Goal: Submit feedback/report problem

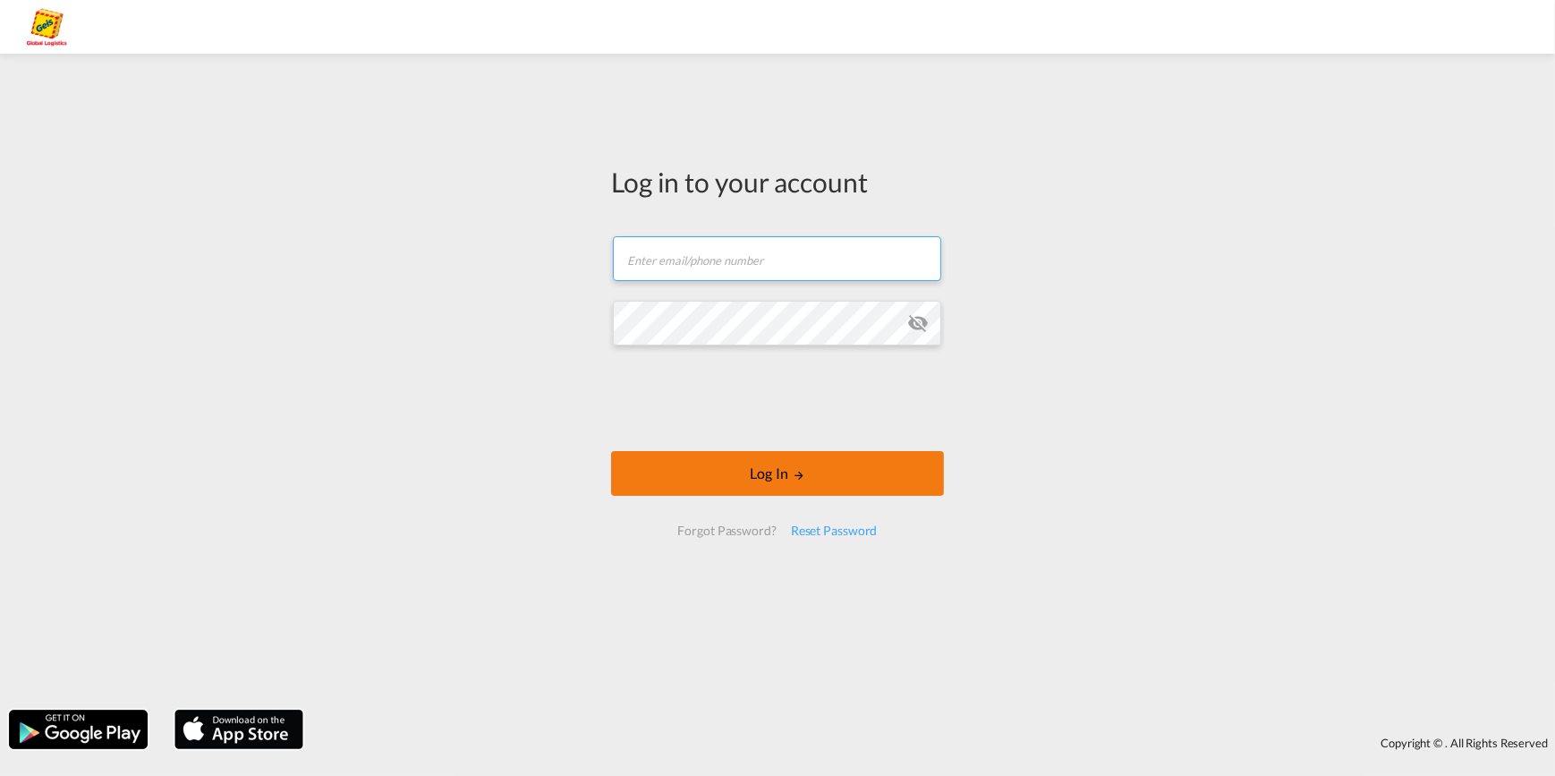
type input "[EMAIL_ADDRESS][PERSON_NAME][DOMAIN_NAME]"
click at [775, 473] on button "Log In" at bounding box center [777, 473] width 333 height 45
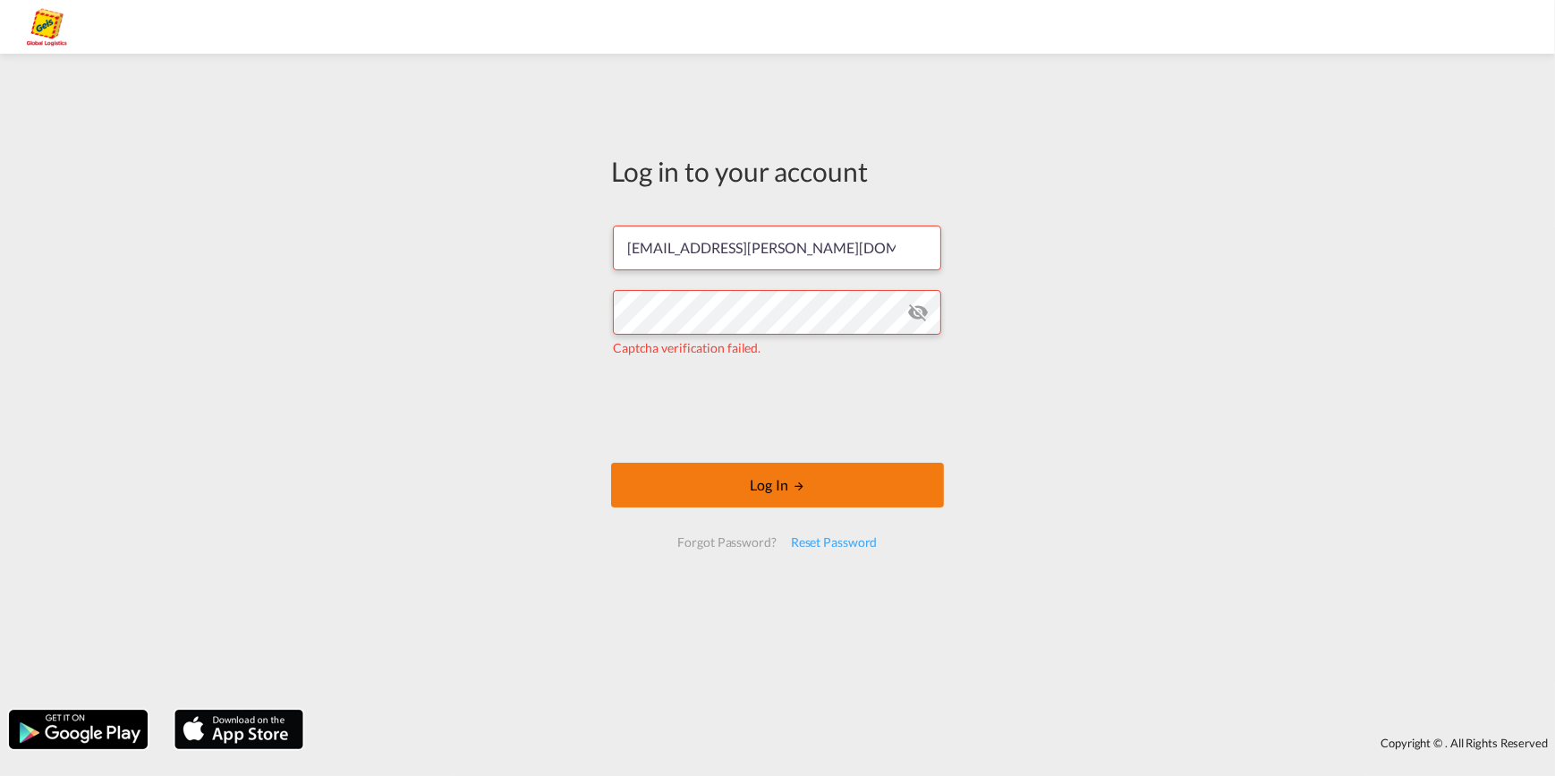
click at [763, 483] on button "Log In" at bounding box center [777, 484] width 333 height 45
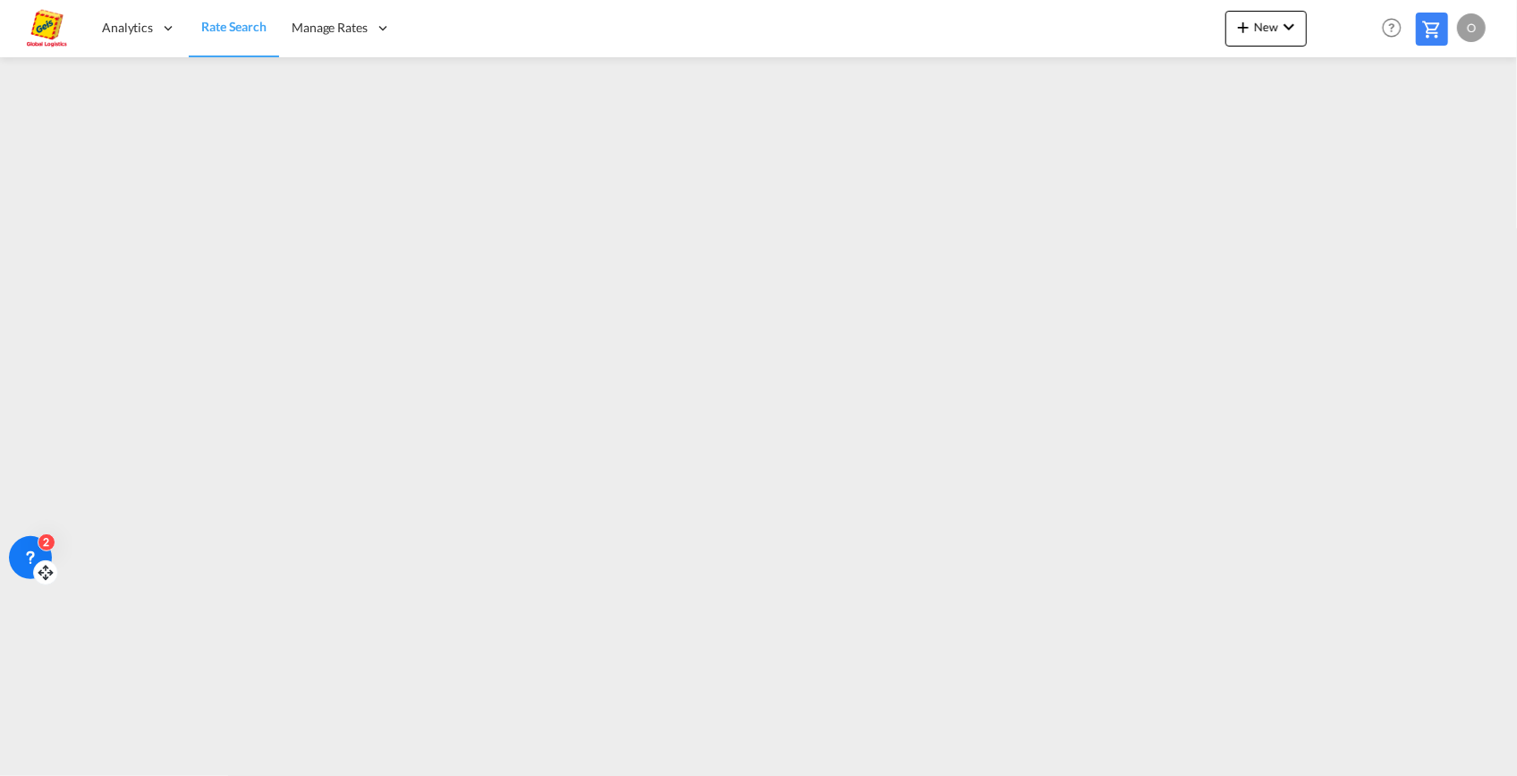
click at [36, 556] on icon at bounding box center [30, 557] width 18 height 18
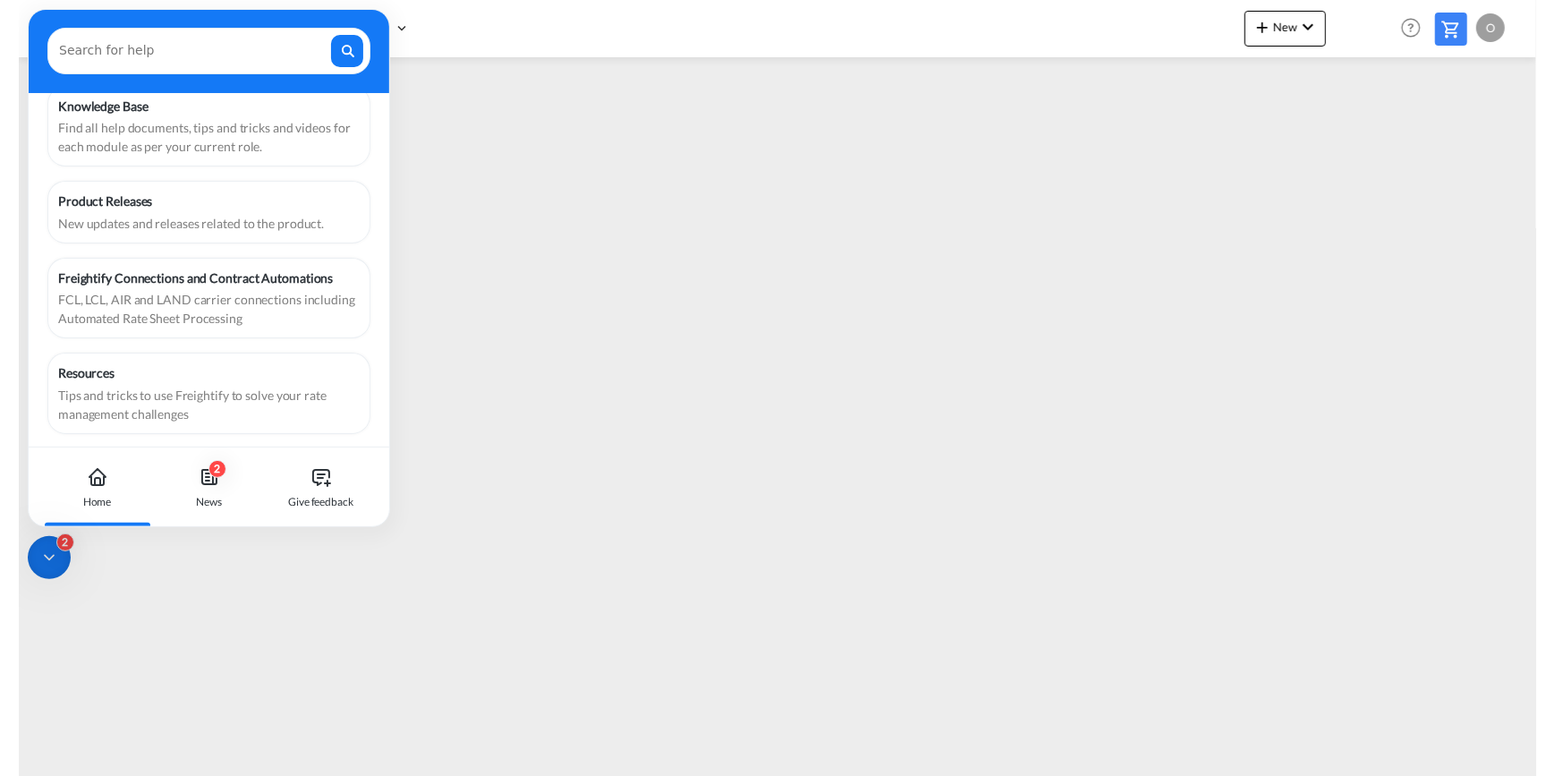
scroll to position [85, 0]
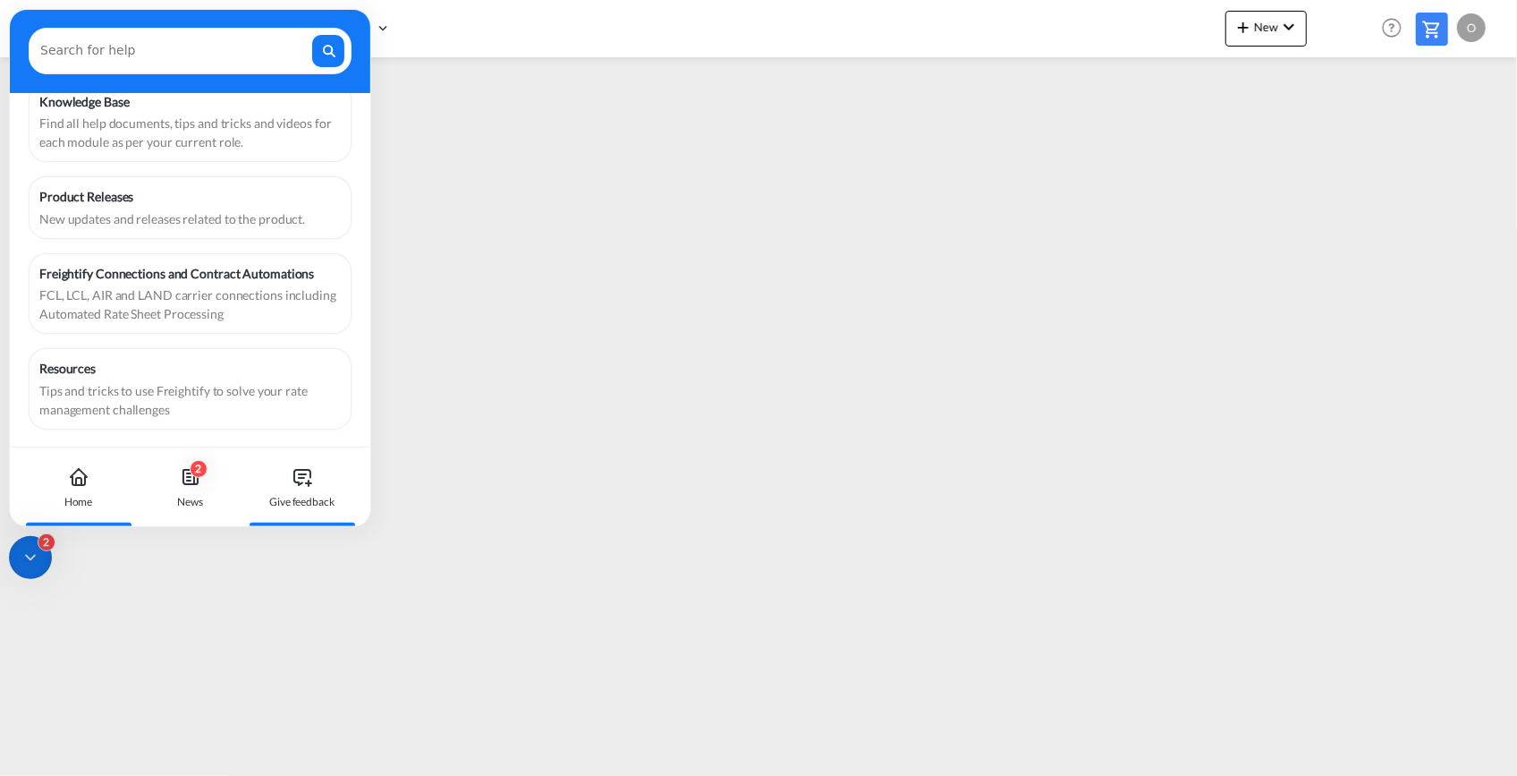
click at [306, 483] on icon at bounding box center [308, 483] width 5 height 0
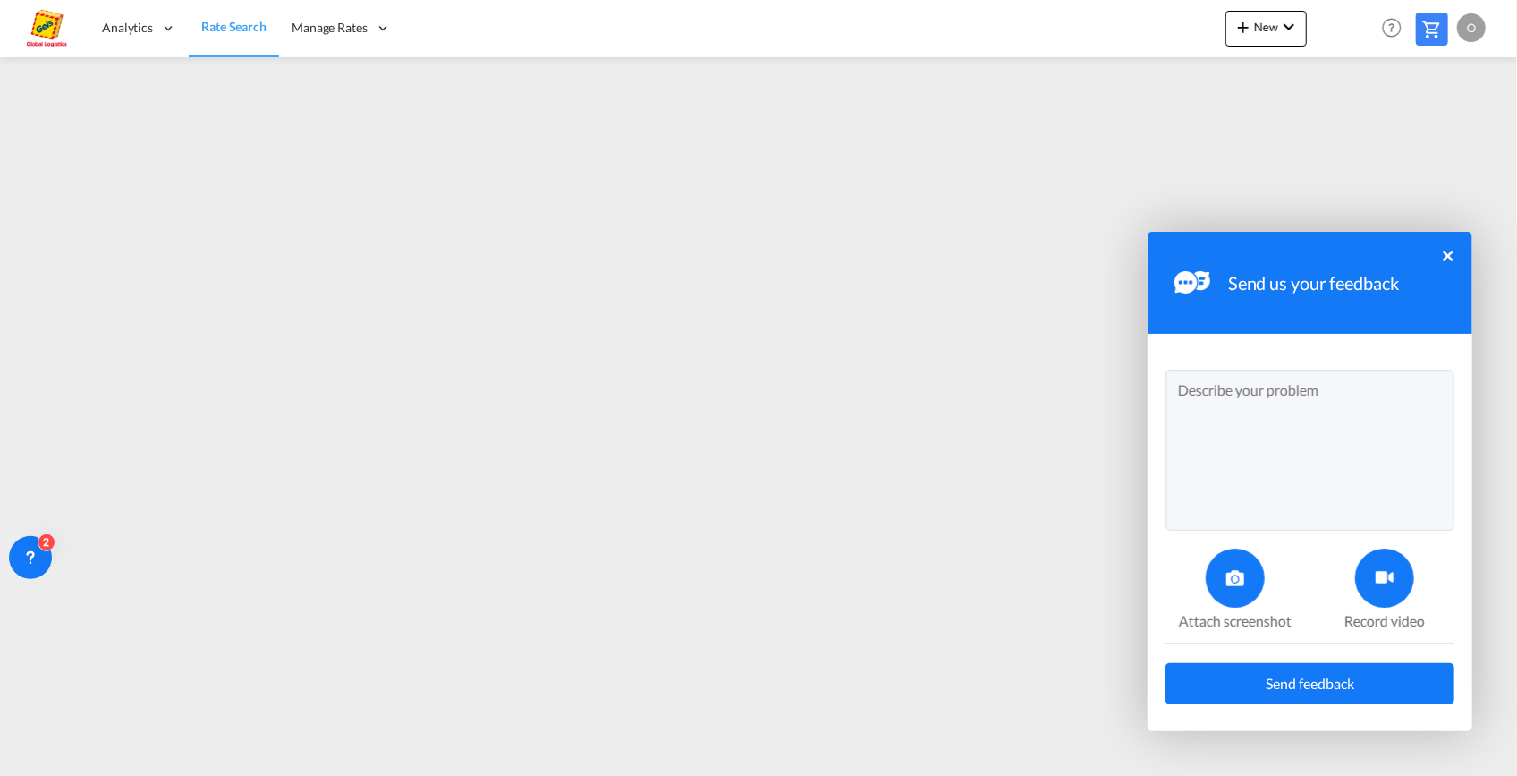
click at [1202, 391] on textarea at bounding box center [1310, 449] width 289 height 161
click at [1225, 586] on div at bounding box center [1235, 577] width 59 height 59
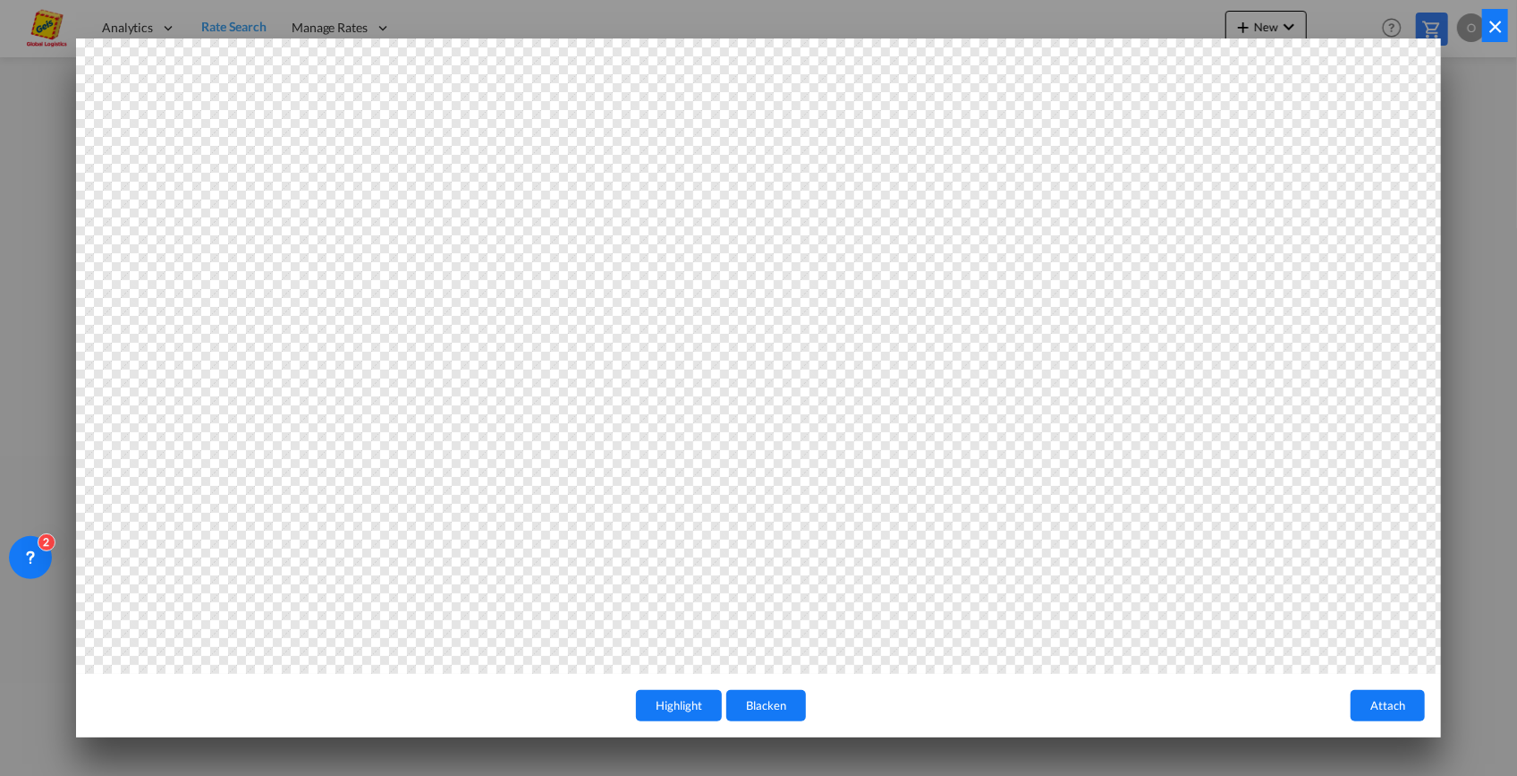
click at [745, 705] on button "Blacken" at bounding box center [766, 705] width 80 height 31
click at [1384, 710] on button "Attach" at bounding box center [1388, 705] width 74 height 31
click at [673, 709] on button "Highlight" at bounding box center [679, 705] width 86 height 31
click at [690, 703] on button "Highlight" at bounding box center [679, 705] width 86 height 31
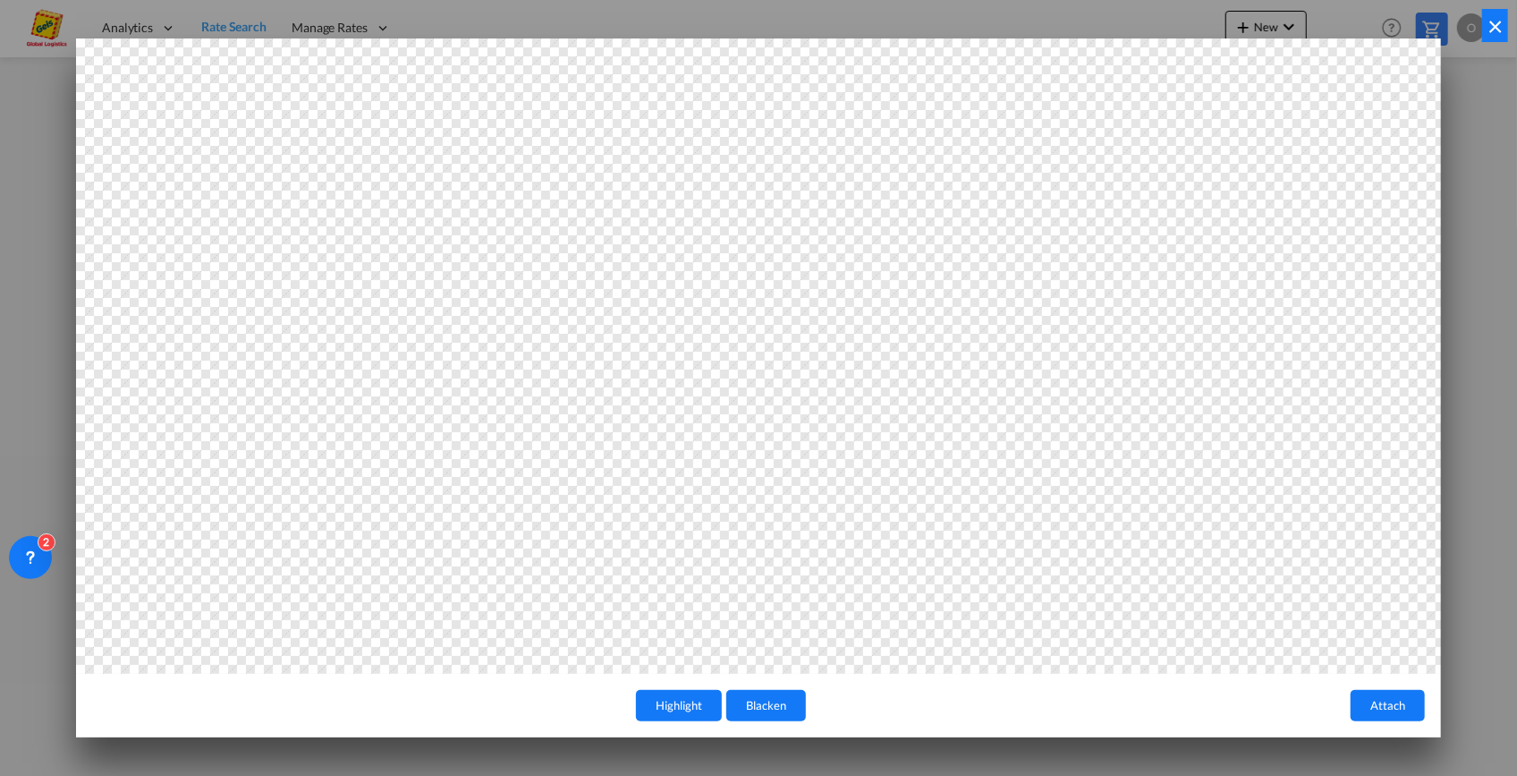
click at [895, 760] on div "Highlight Blacken Attach ×" at bounding box center [758, 388] width 1517 height 776
click at [764, 709] on button "Blacken" at bounding box center [766, 705] width 80 height 31
click at [1403, 702] on button "Attach" at bounding box center [1388, 705] width 74 height 31
click at [671, 706] on button "Highlight" at bounding box center [679, 705] width 86 height 31
click at [1497, 26] on button "×" at bounding box center [1495, 25] width 26 height 33
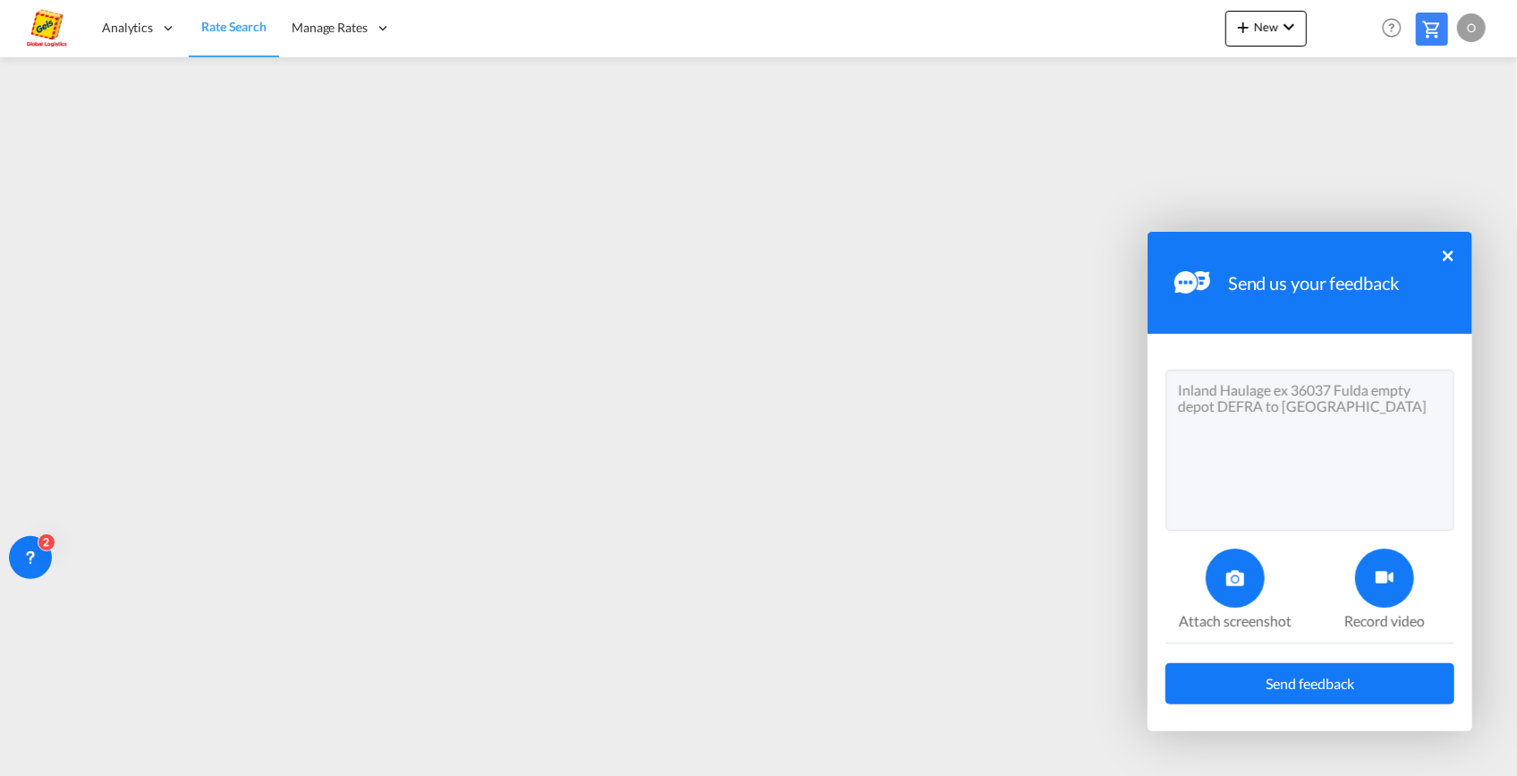
click at [1239, 587] on div at bounding box center [1235, 577] width 59 height 59
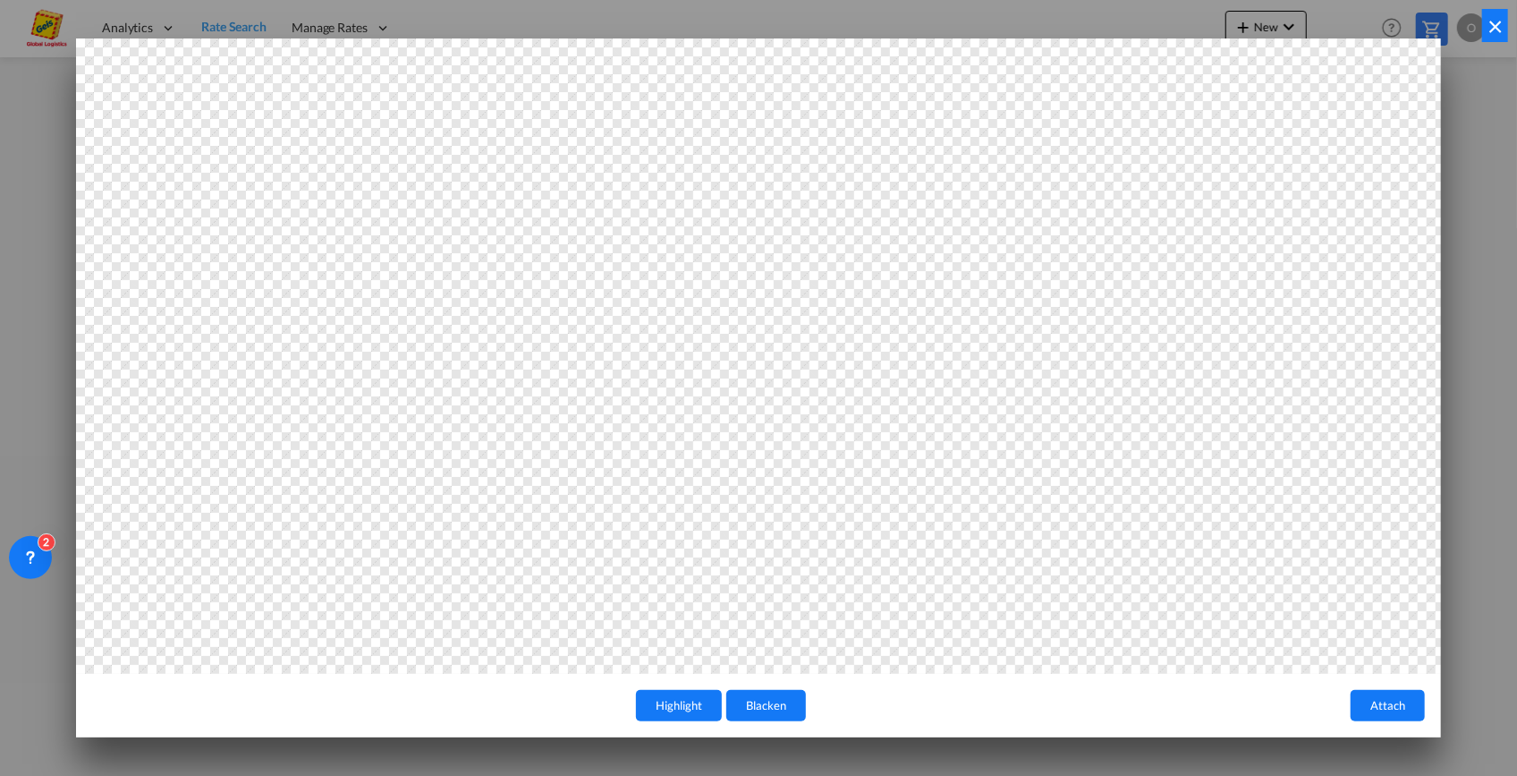
click at [689, 709] on button "Highlight" at bounding box center [679, 705] width 86 height 31
click at [336, 276] on div at bounding box center [758, 355] width 1365 height 634
click at [1389, 708] on button "Attach" at bounding box center [1388, 705] width 74 height 31
click at [811, 696] on div "Highlight Blacken" at bounding box center [721, 705] width 1259 height 31
click at [761, 707] on button "Blacken" at bounding box center [766, 705] width 80 height 31
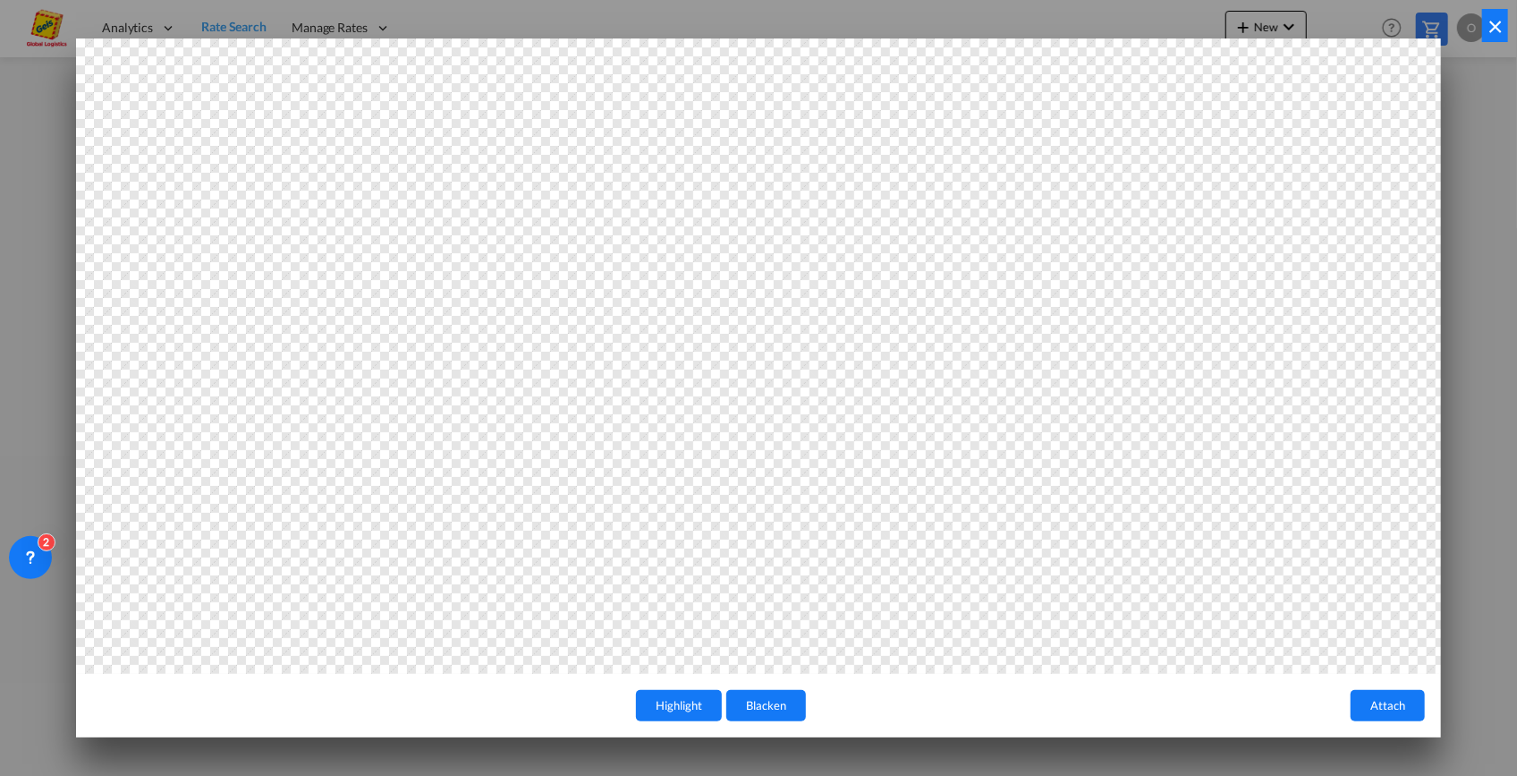
click at [1499, 19] on button "×" at bounding box center [1495, 25] width 26 height 33
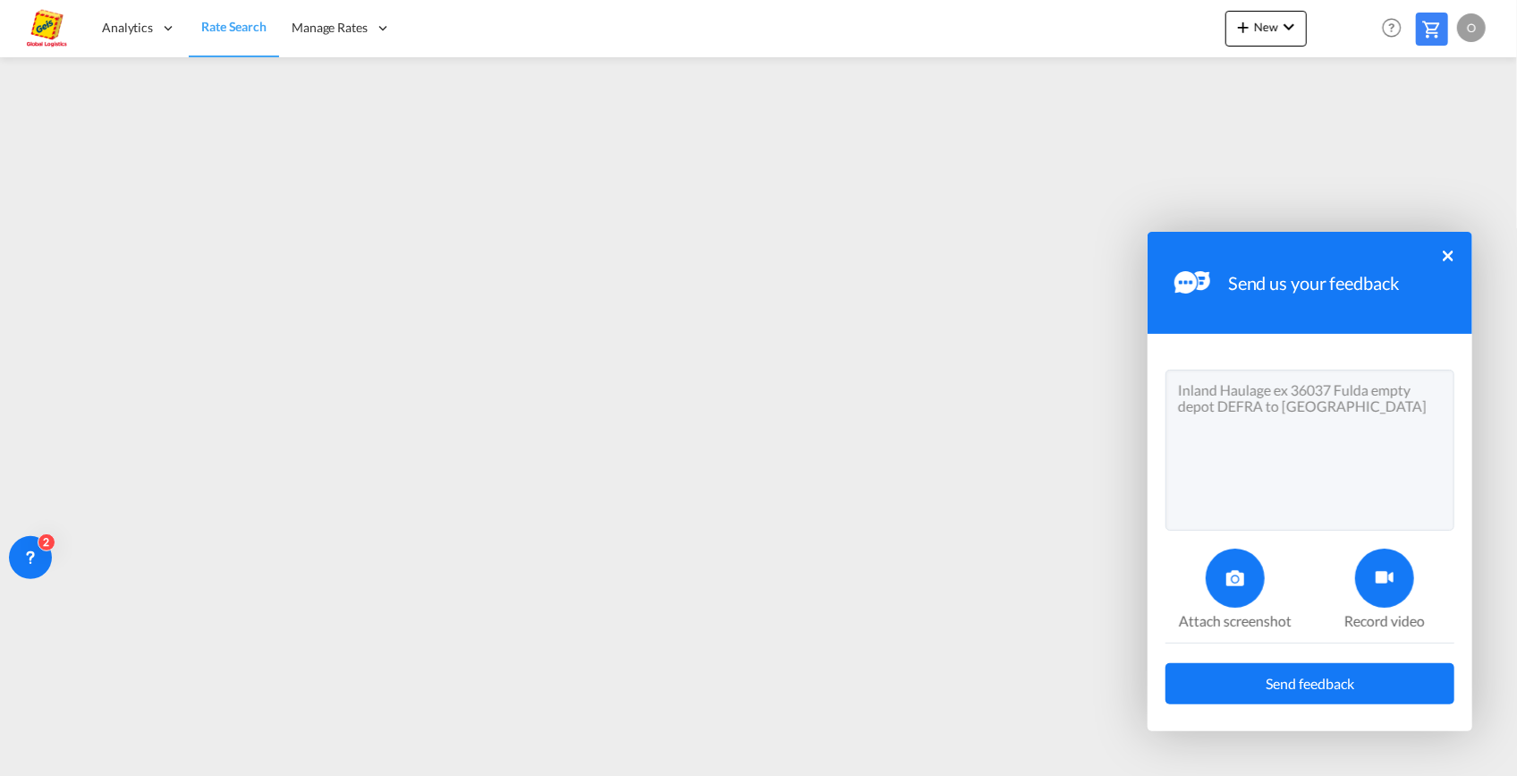
click at [1392, 421] on textarea "Inland Haulage ex 36037 Fulda empty depot DEFRA to [GEOGRAPHIC_DATA]" at bounding box center [1310, 449] width 289 height 161
click at [1350, 411] on textarea "Inland Haulage ex 36037 Fulda empty depot DEFRA to [GEOGRAPHIC_DATA]" at bounding box center [1310, 449] width 289 height 161
click at [1255, 435] on textarea "Inland Haulage ex 36037 Fulda empty depot DEFRA to DEHAM final dest AUSYD" at bounding box center [1310, 449] width 289 height 161
click at [1270, 387] on textarea "Inland Haulage ex 36037 Fulda empty depot DEFRA to DEHAM final dest AUSYD Pleas…" at bounding box center [1310, 449] width 289 height 161
click at [1327, 437] on textarea "Inland Haulage TXL tariff ex 36037 Fulda empty depot DEFRA to DEHAM final dest …" at bounding box center [1310, 449] width 289 height 161
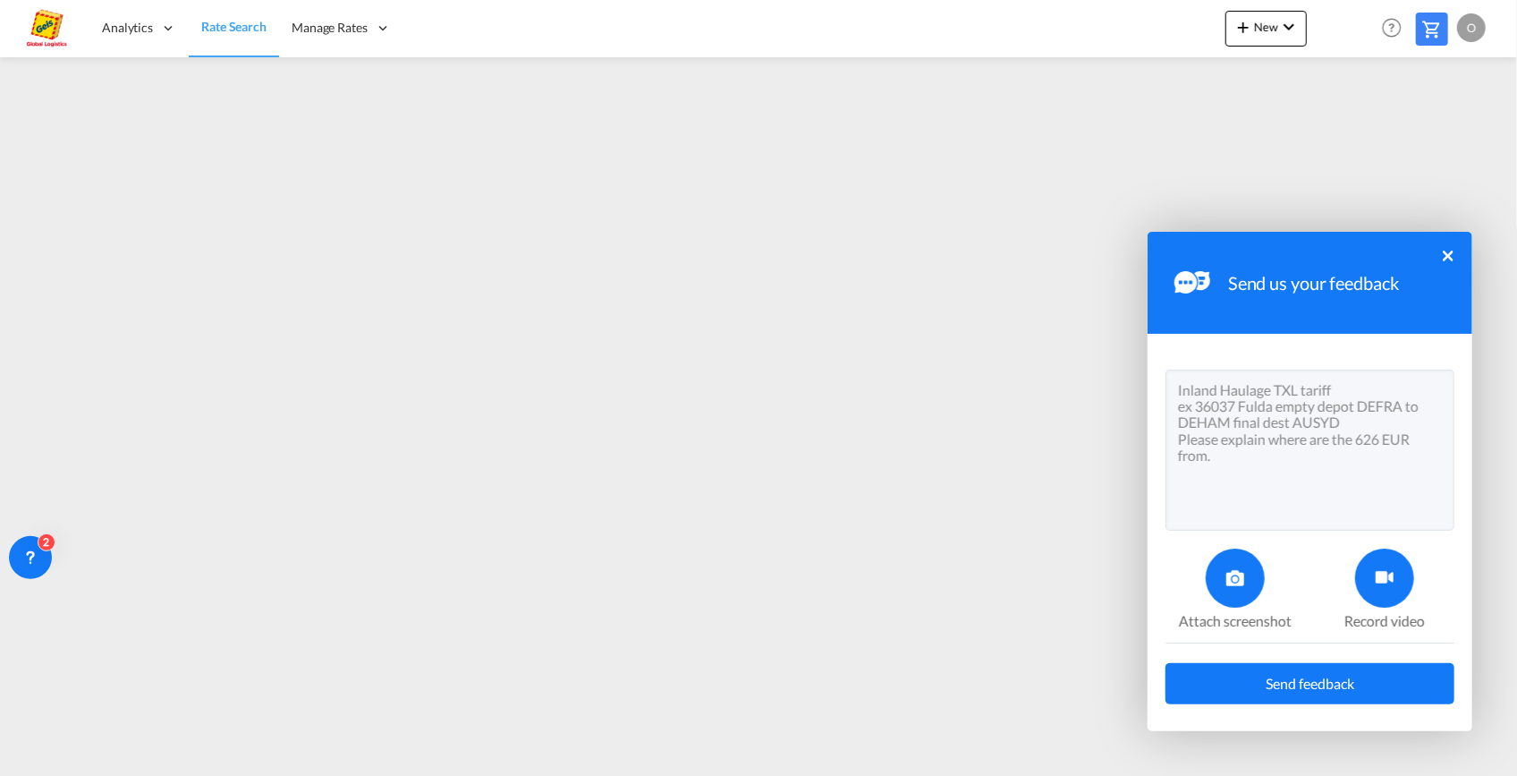
type textarea "Inland Haulage TXL tariff ex 36037 Fulda empty depot DEFRA to DEHAM final dest …"
click at [1304, 679] on span "Send feedback" at bounding box center [1310, 683] width 89 height 14
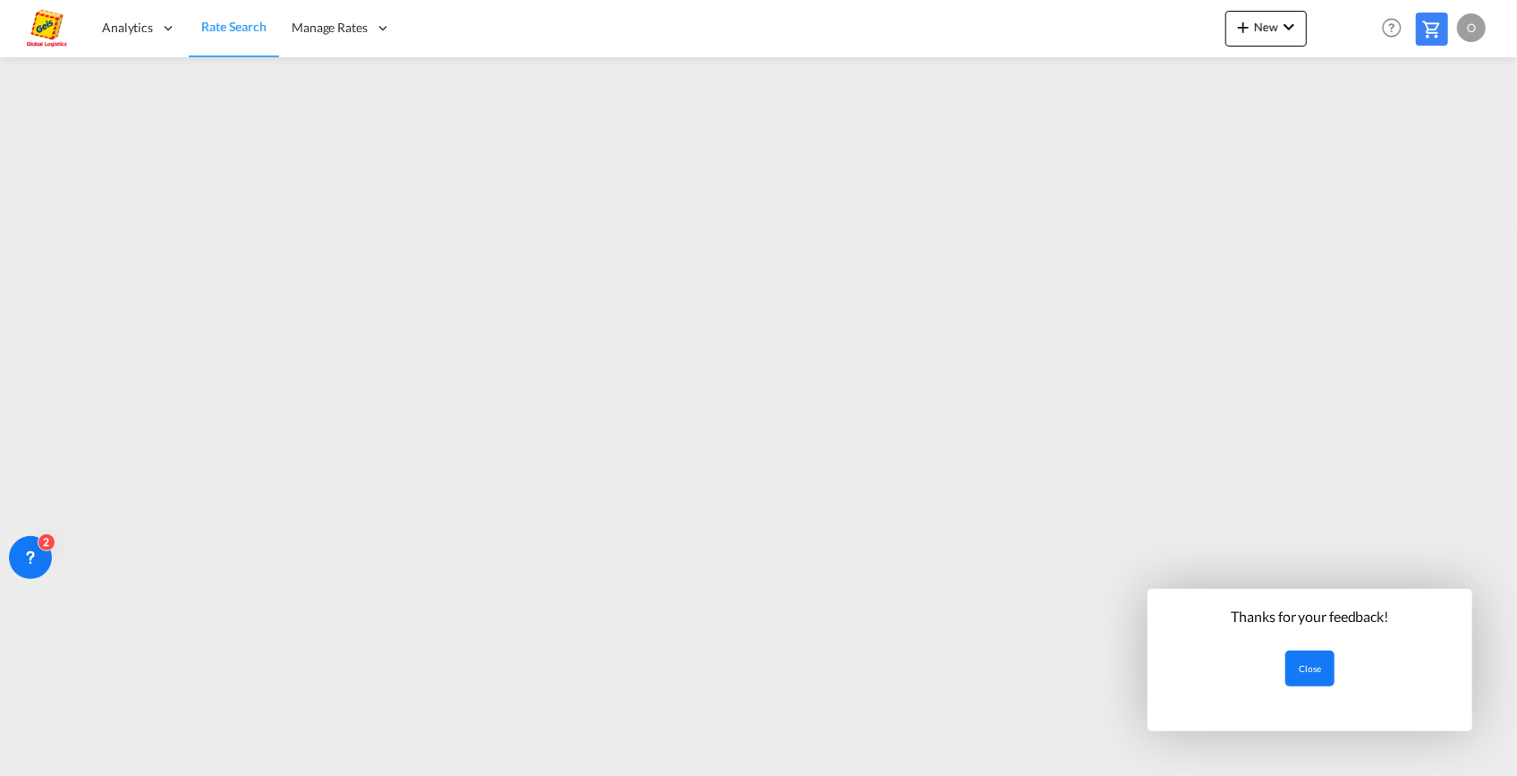
click at [1312, 672] on button "Close" at bounding box center [1309, 668] width 49 height 36
